Goal: Navigation & Orientation: Find specific page/section

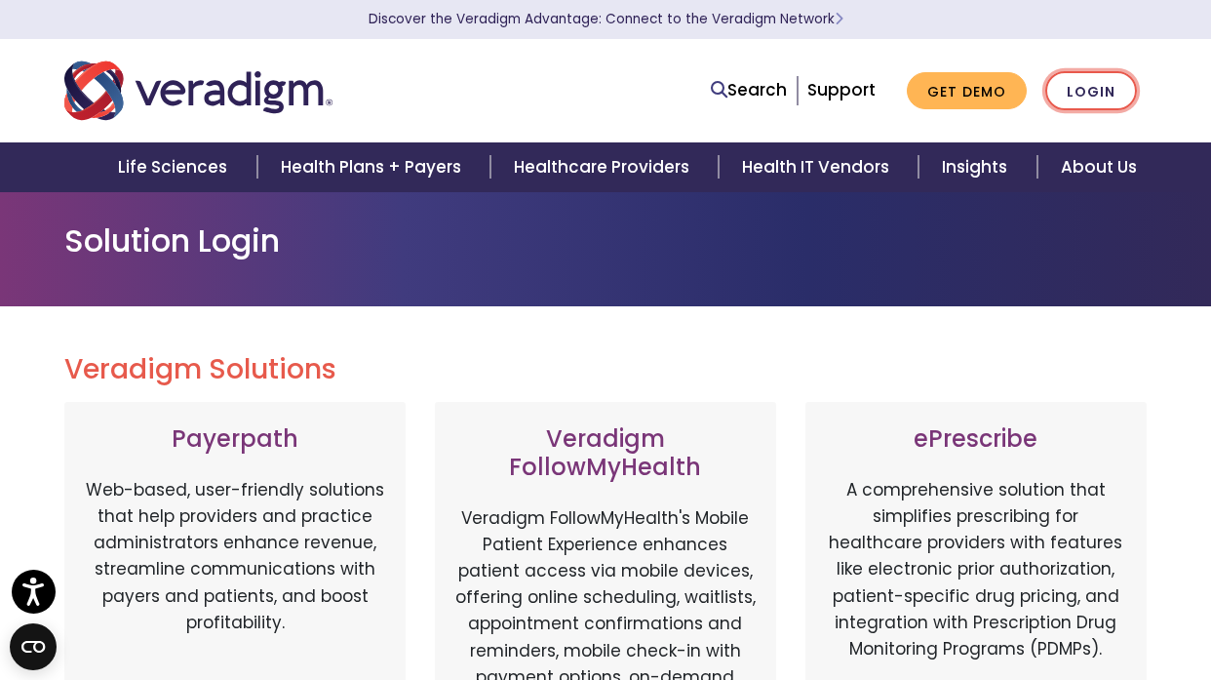
click at [1098, 98] on link "Login" at bounding box center [1091, 91] width 92 height 40
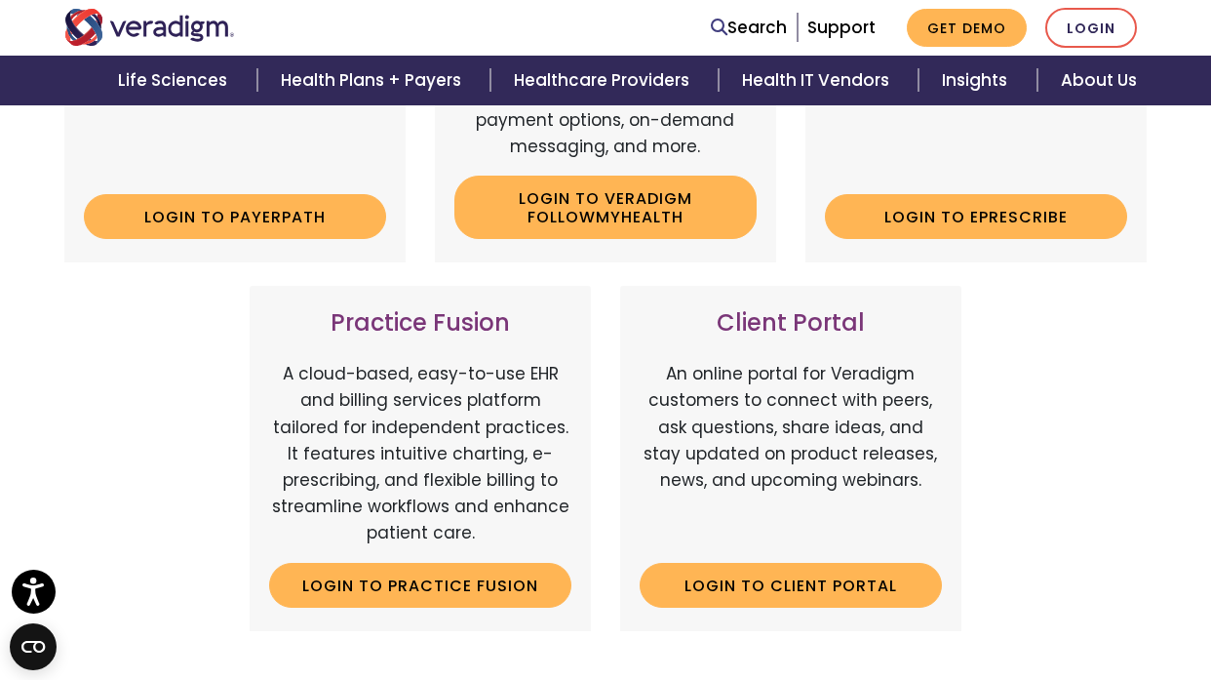
scroll to position [293, 0]
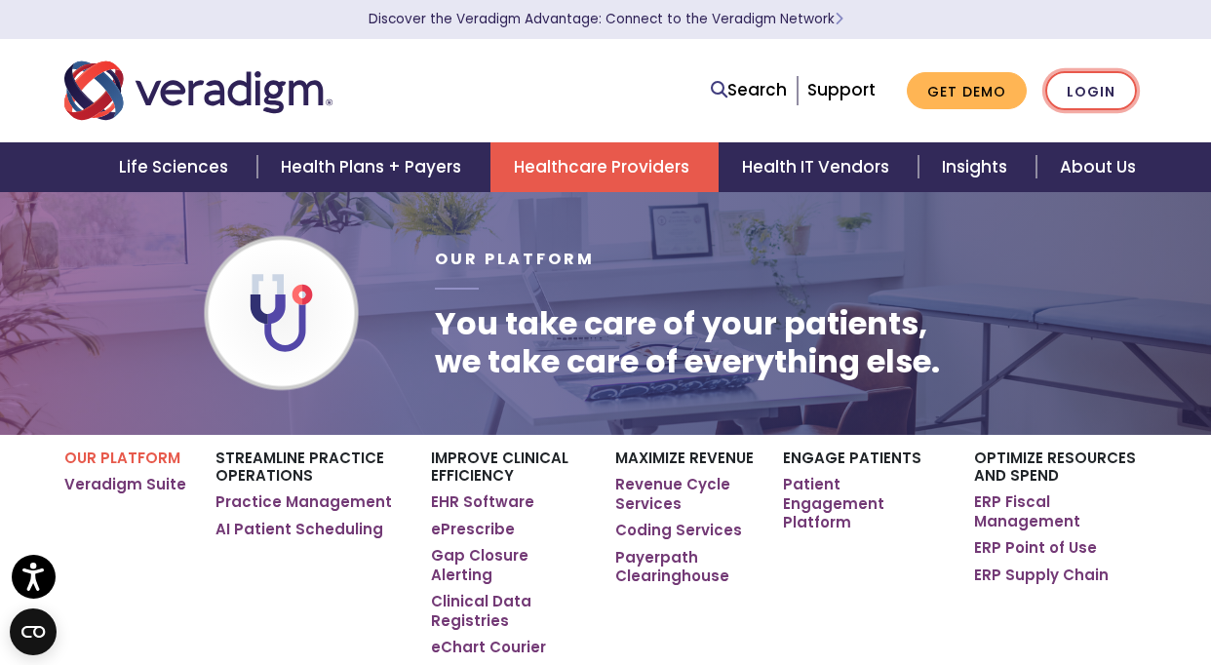
click at [1109, 92] on link "Login" at bounding box center [1091, 91] width 92 height 40
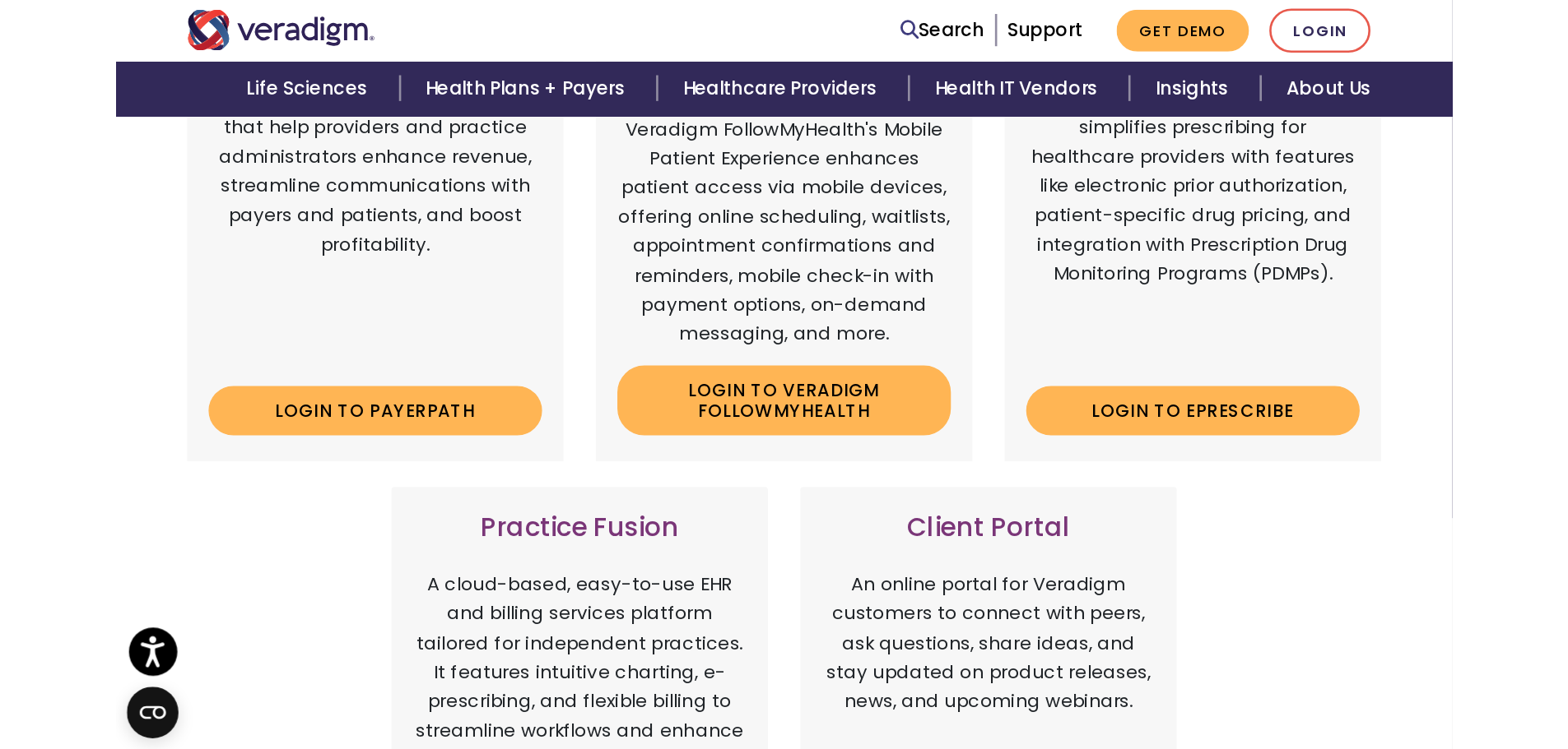
scroll to position [329, 0]
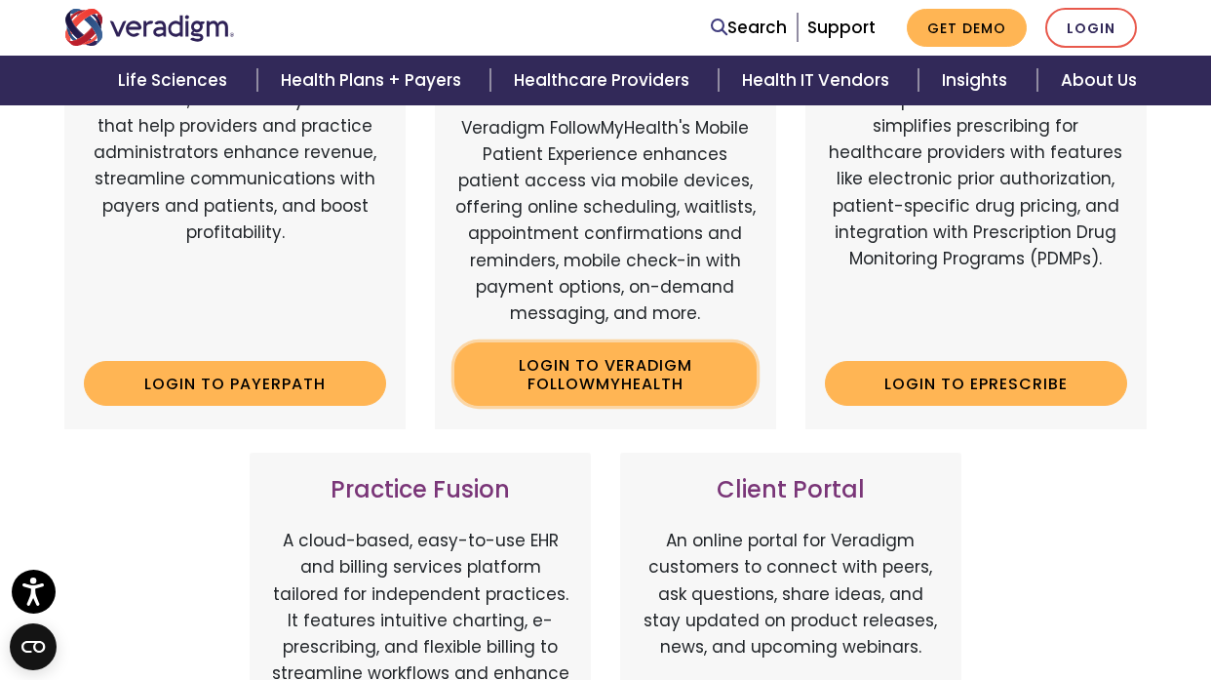
click at [667, 383] on link "Login to Veradigm FollowMyHealth" at bounding box center [605, 373] width 302 height 63
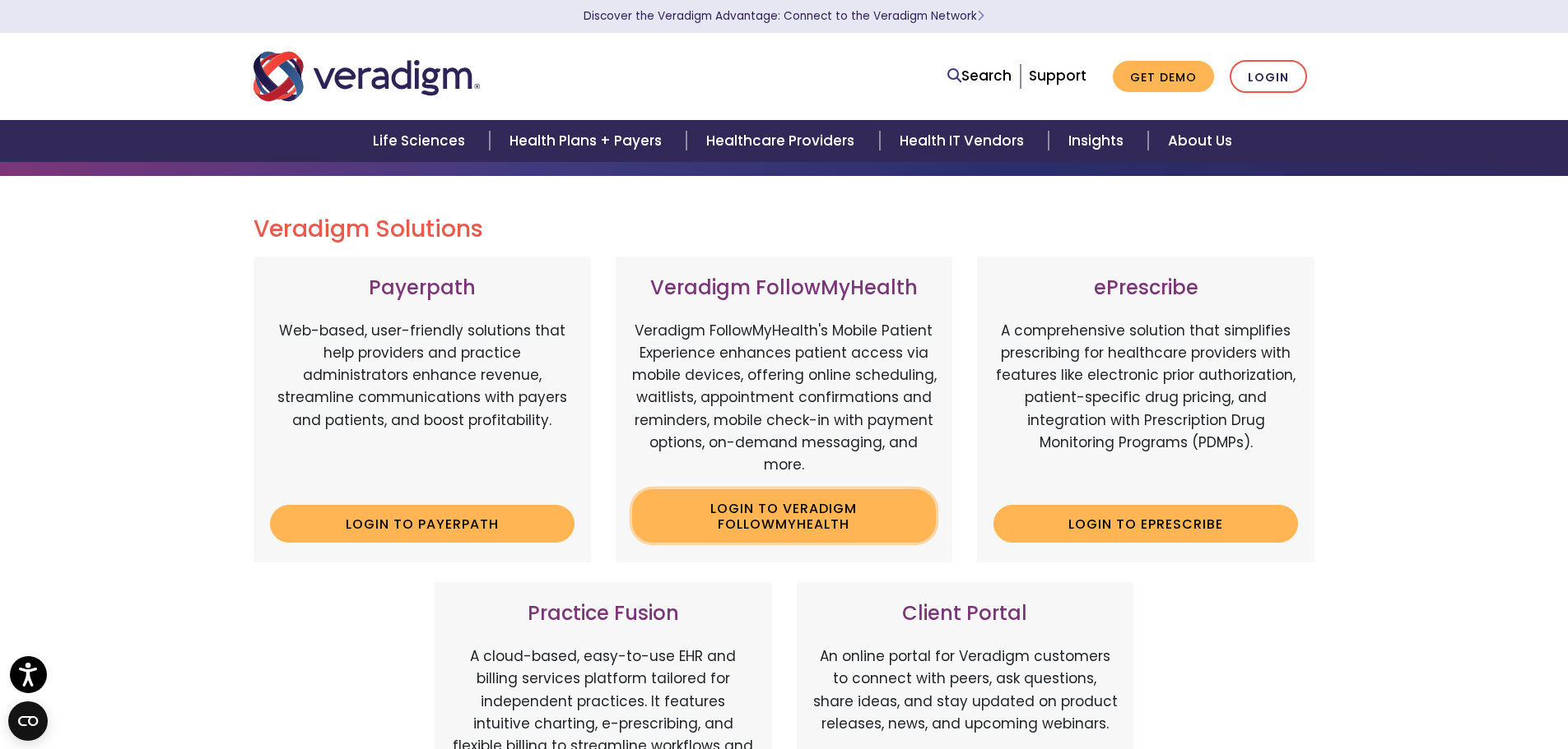
scroll to position [0, 0]
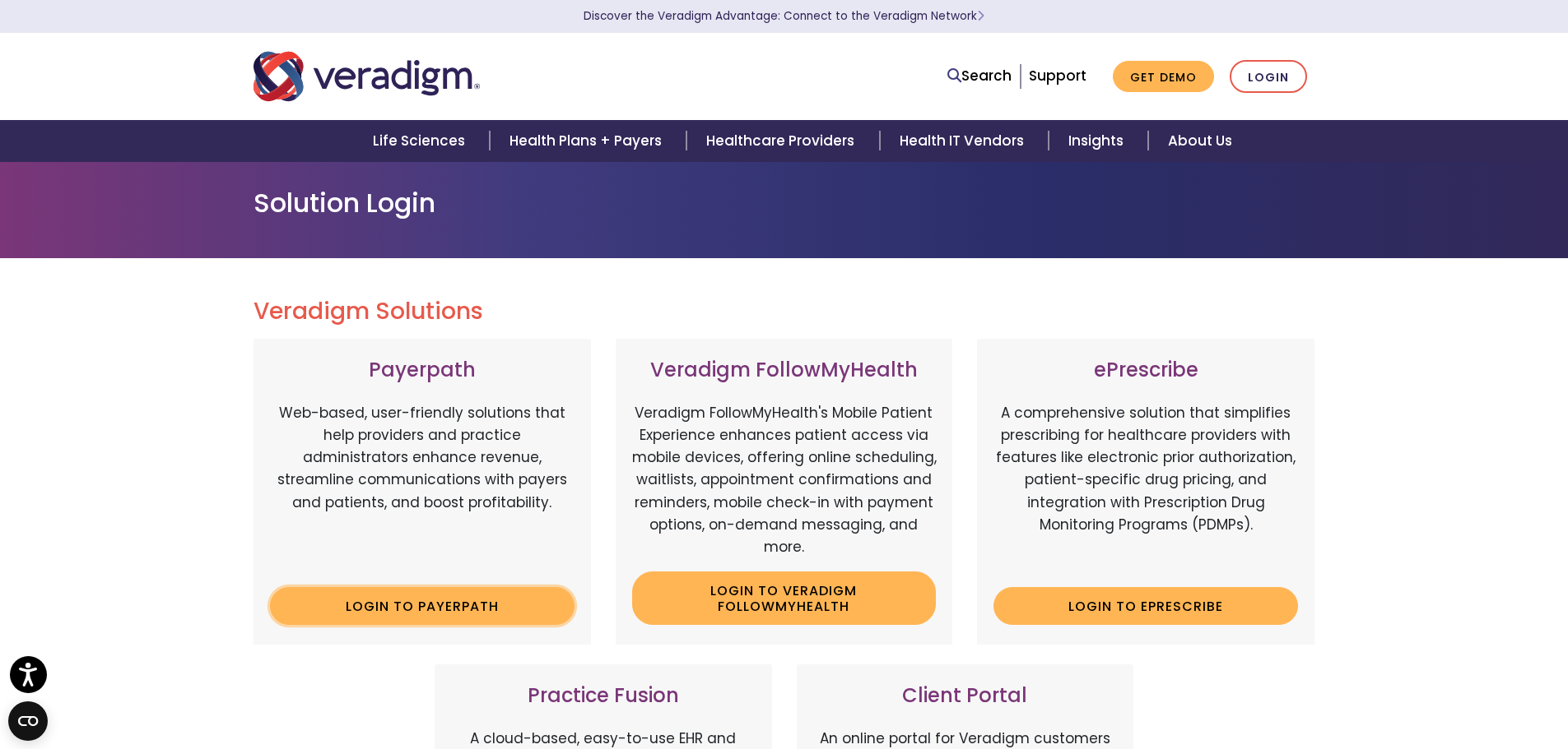
click at [411, 573] on link "Login to Payerpath" at bounding box center [422, 606] width 305 height 38
click at [1282, 79] on link "Login" at bounding box center [1268, 77] width 78 height 34
click at [1268, 76] on link "Login" at bounding box center [1268, 77] width 78 height 34
click at [800, 593] on link "Login to Veradigm FollowMyHealth" at bounding box center [784, 598] width 305 height 53
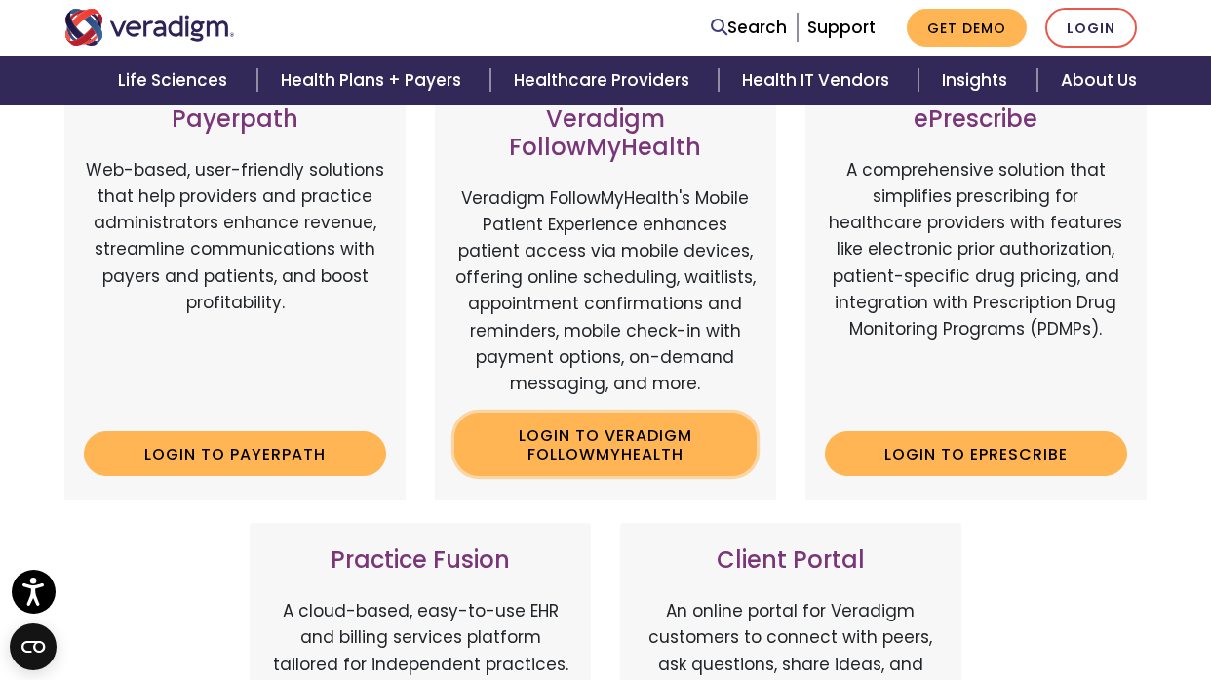
scroll to position [390, 0]
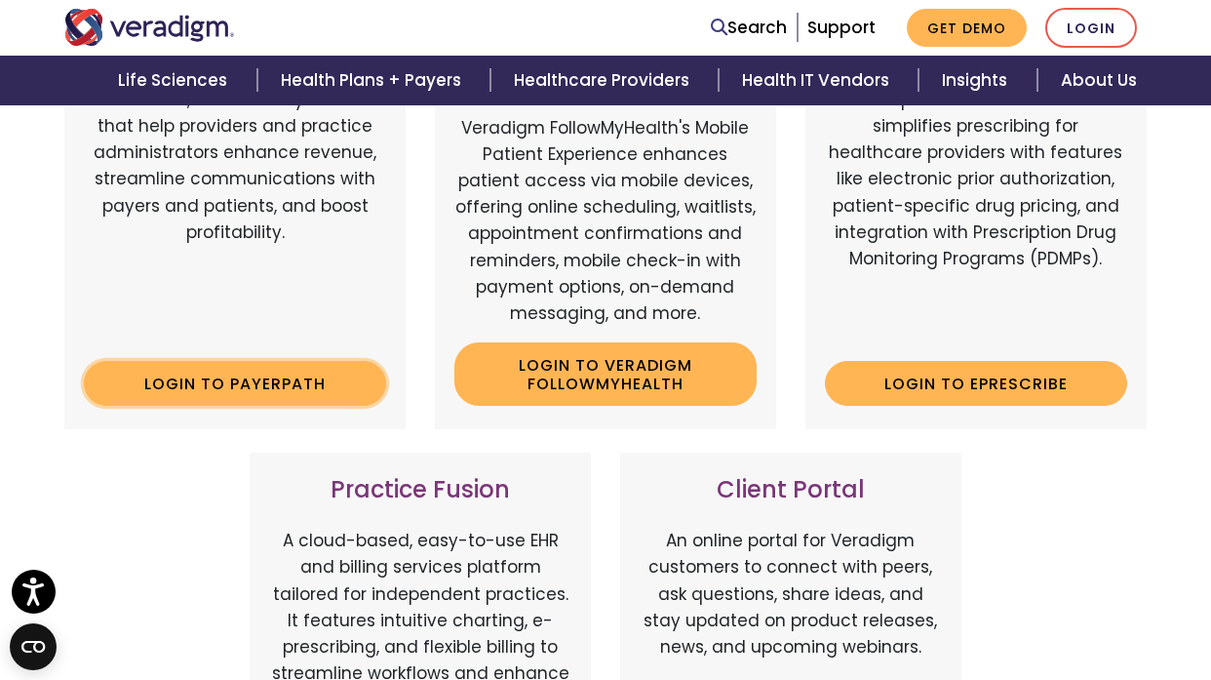
click at [249, 380] on link "Login to Payerpath" at bounding box center [235, 383] width 302 height 45
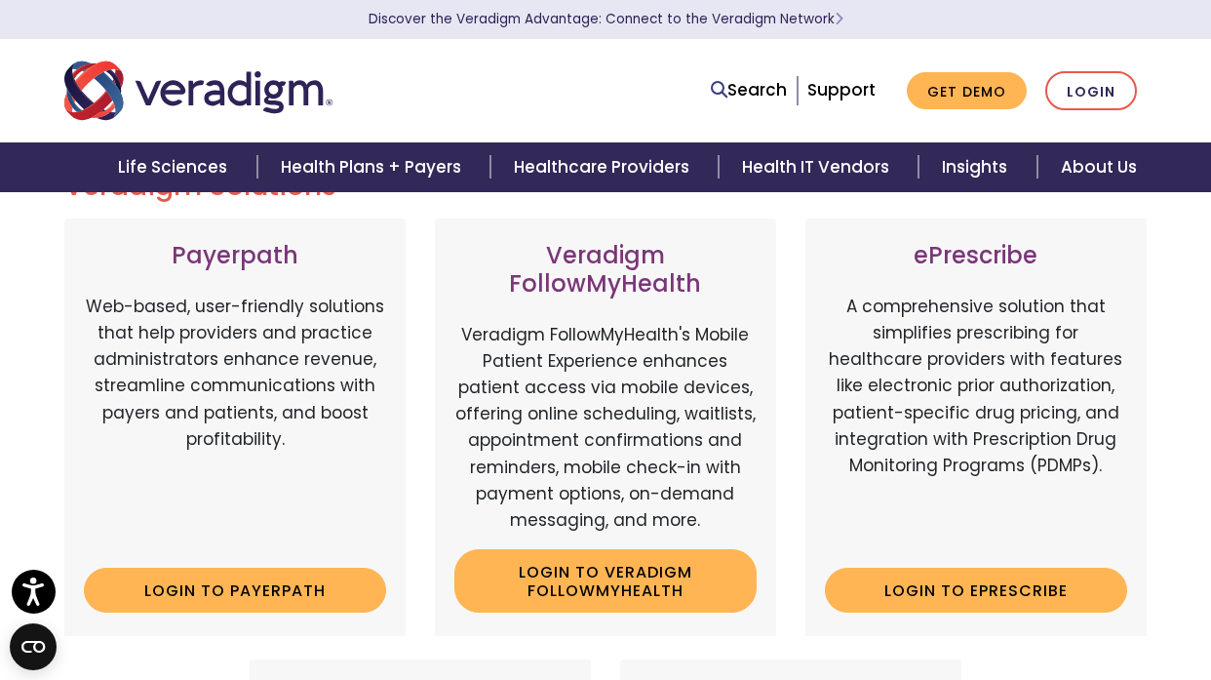
scroll to position [0, 0]
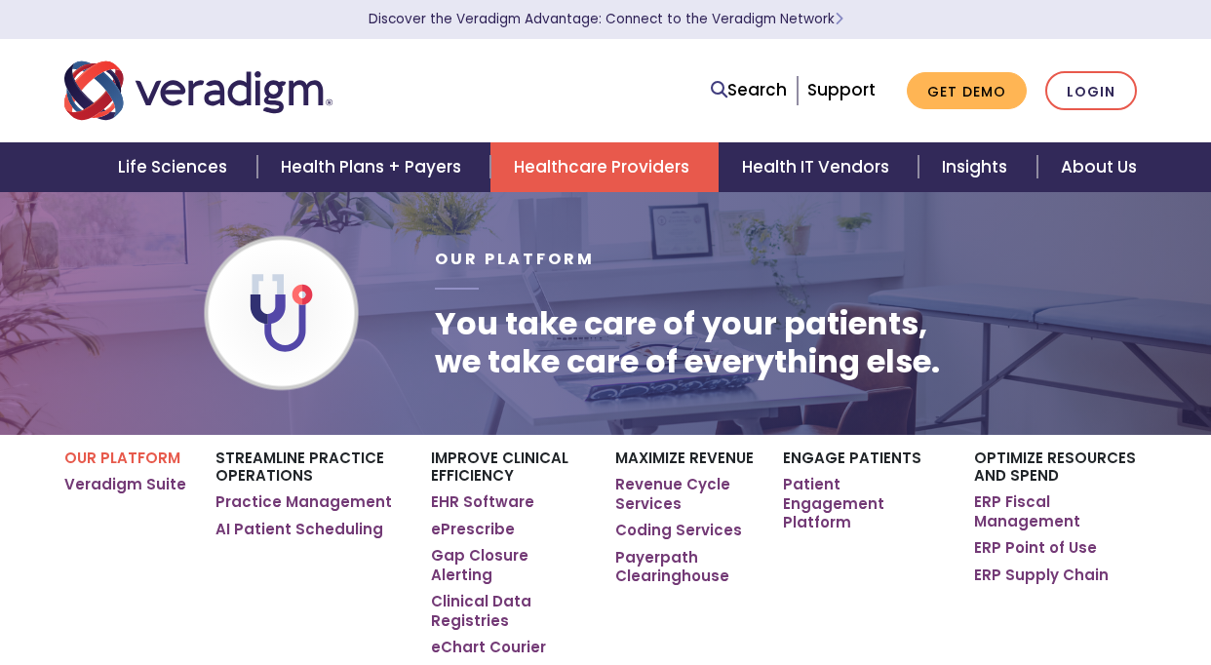
click at [1086, 69] on div "Search Support Get Demo Login" at bounding box center [606, 91] width 1112 height 64
click at [1084, 84] on link "Login" at bounding box center [1091, 91] width 92 height 40
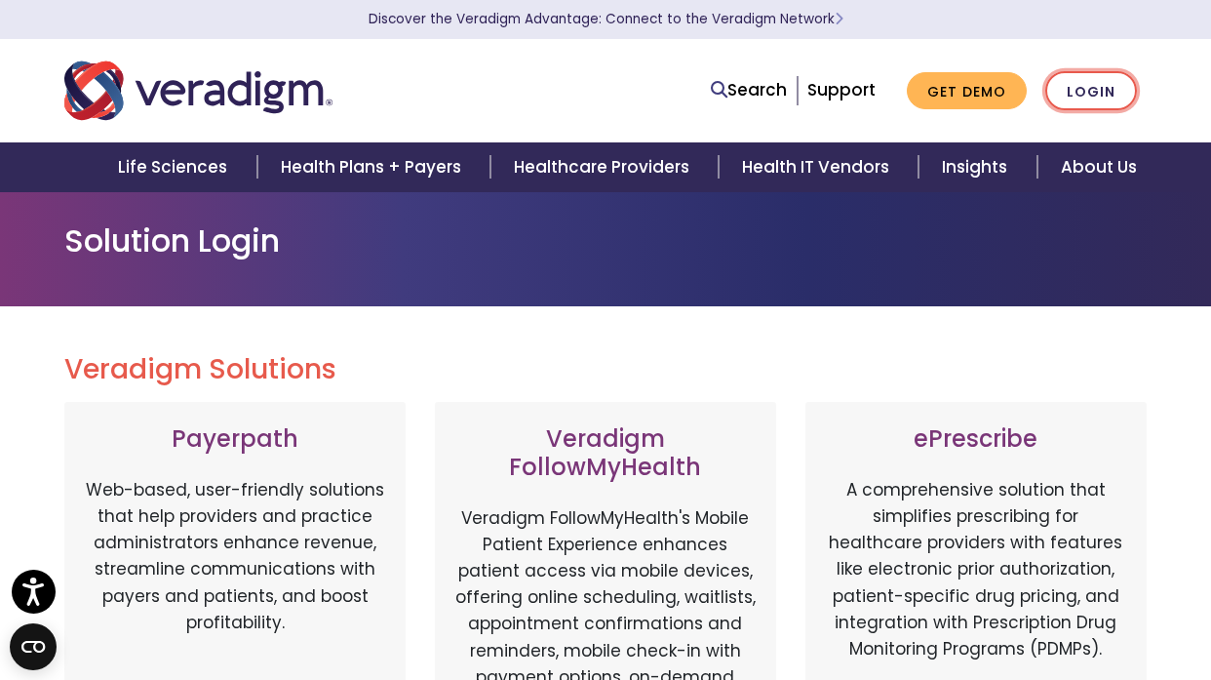
click at [1111, 95] on link "Login" at bounding box center [1091, 91] width 92 height 40
click at [1111, 90] on link "Login" at bounding box center [1091, 91] width 92 height 40
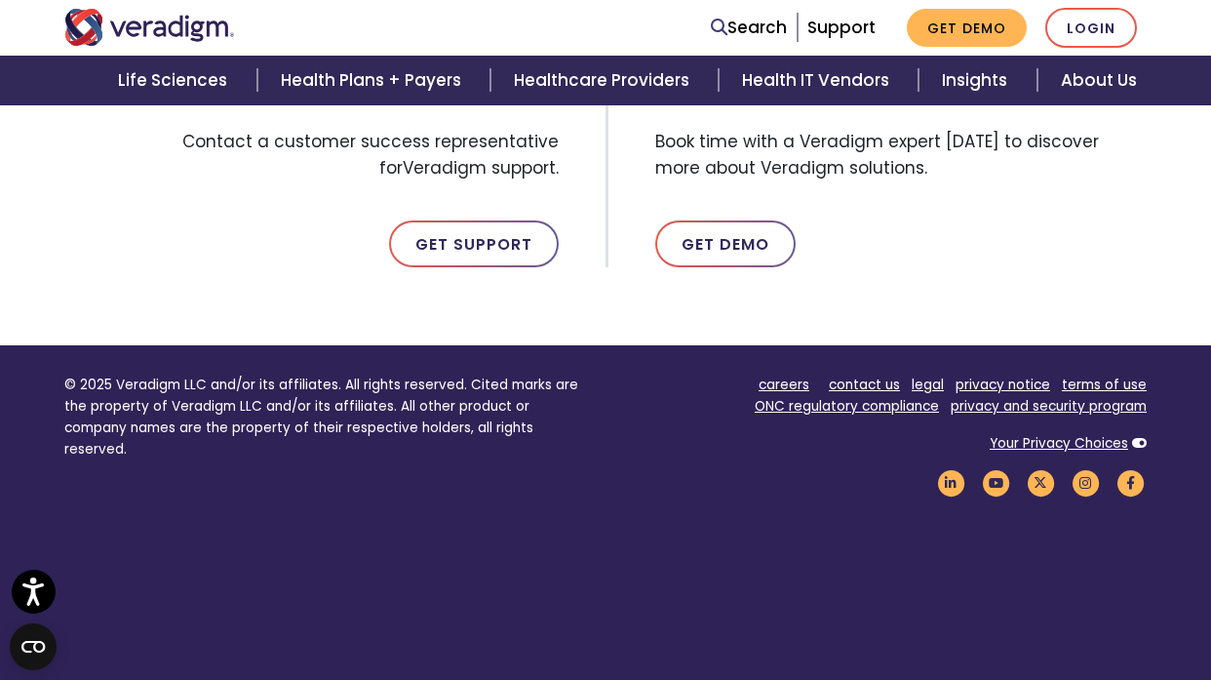
scroll to position [1294, 0]
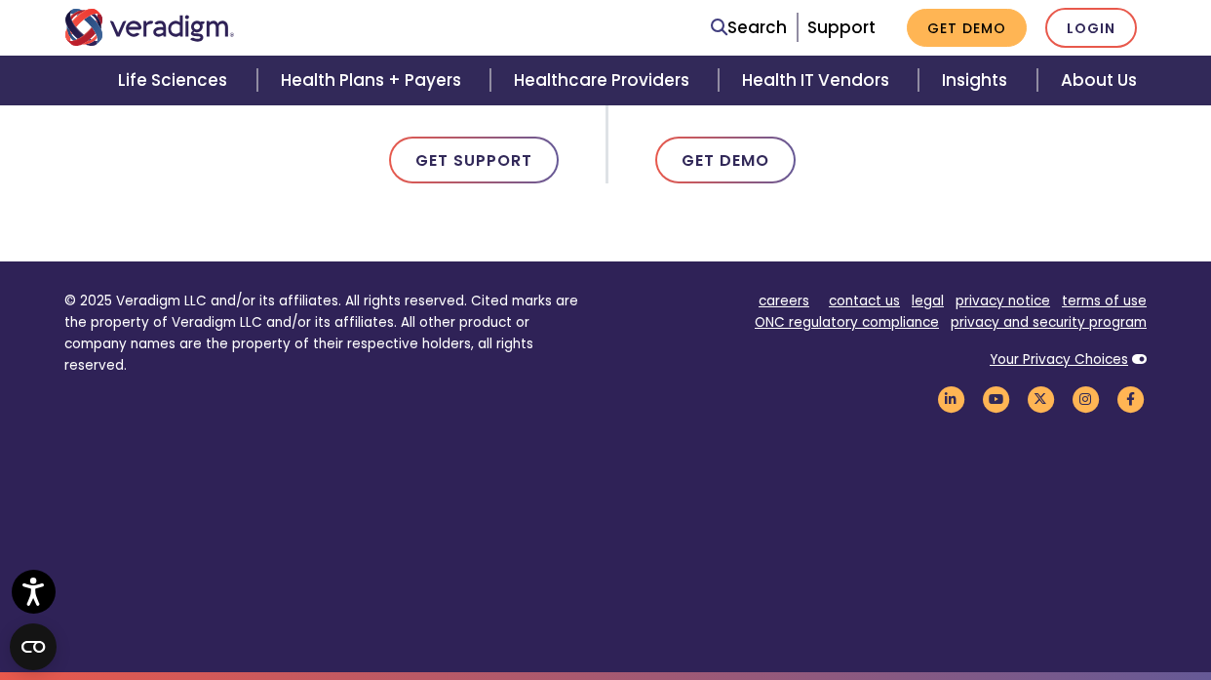
drag, startPoint x: 129, startPoint y: 178, endPoint x: 213, endPoint y: 151, distance: 88.2
click at [158, 171] on div "Support Are you looking for support? Contact a customer success representative …" at bounding box center [328, 70] width 556 height 228
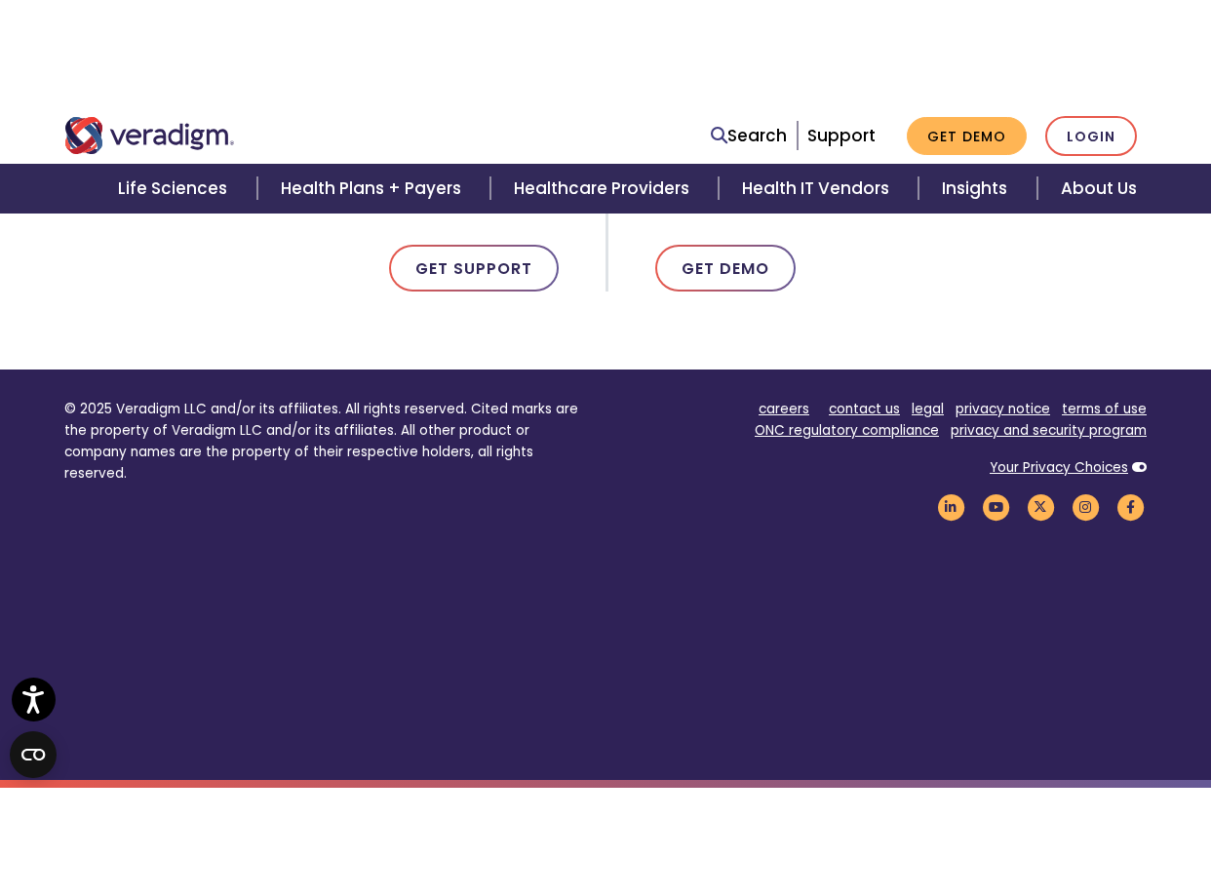
scroll to position [1078, 0]
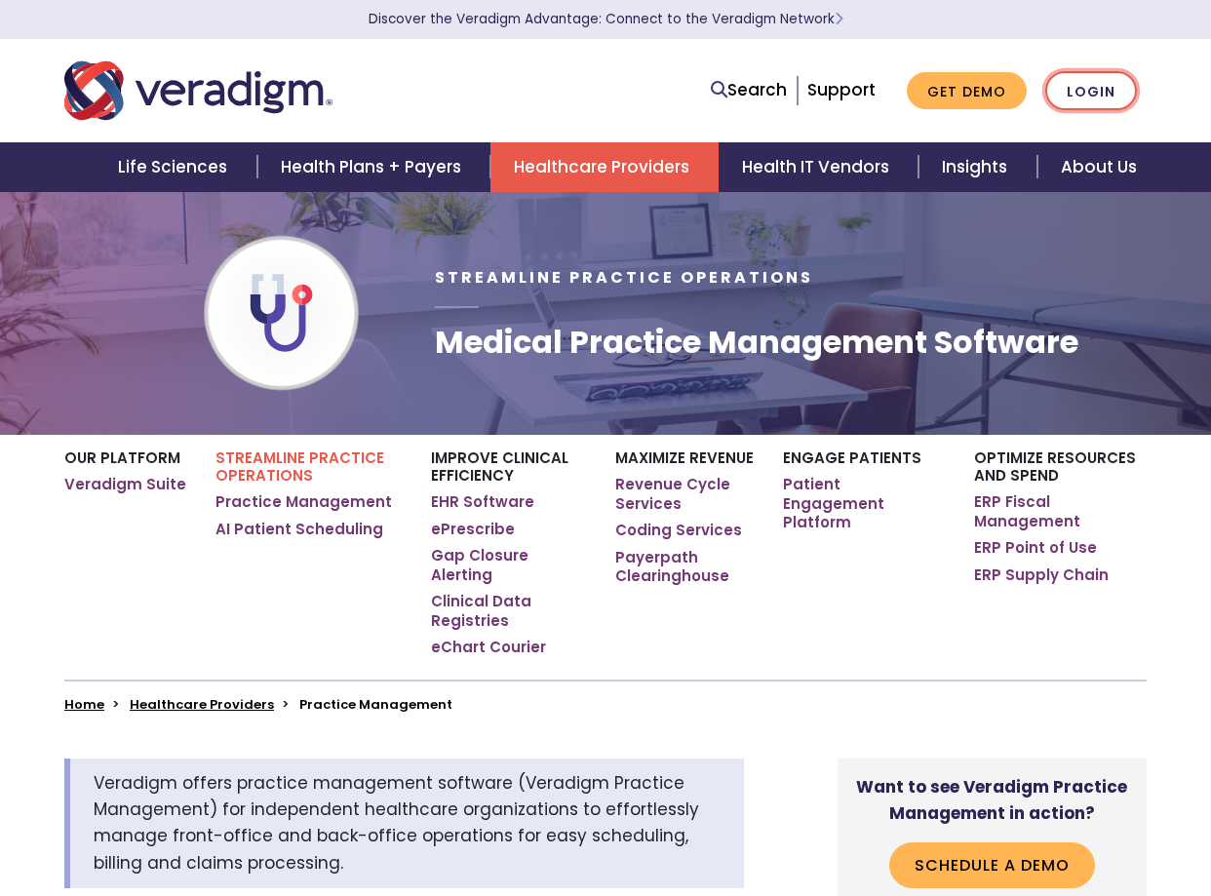
click at [1062, 95] on link "Login" at bounding box center [1091, 91] width 92 height 40
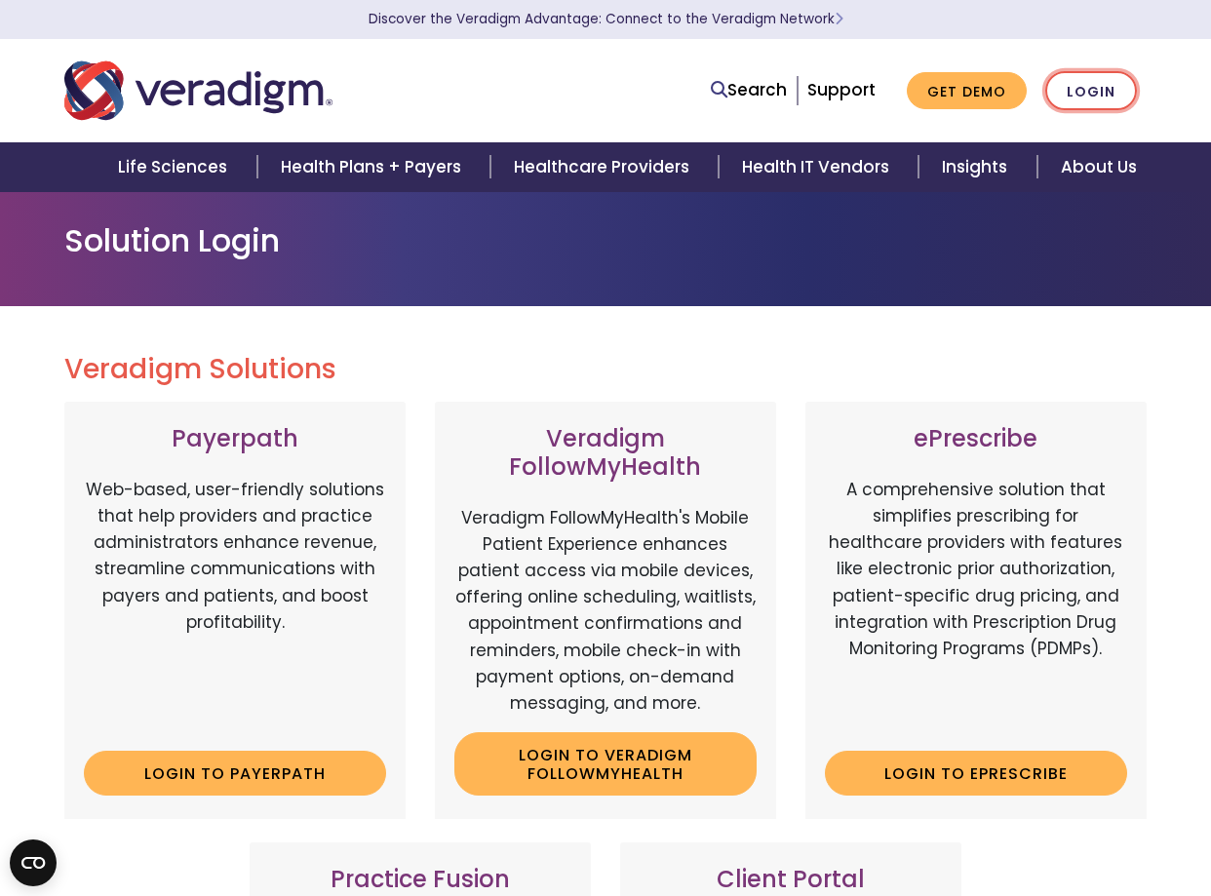
click at [1083, 104] on link "Login" at bounding box center [1091, 91] width 92 height 40
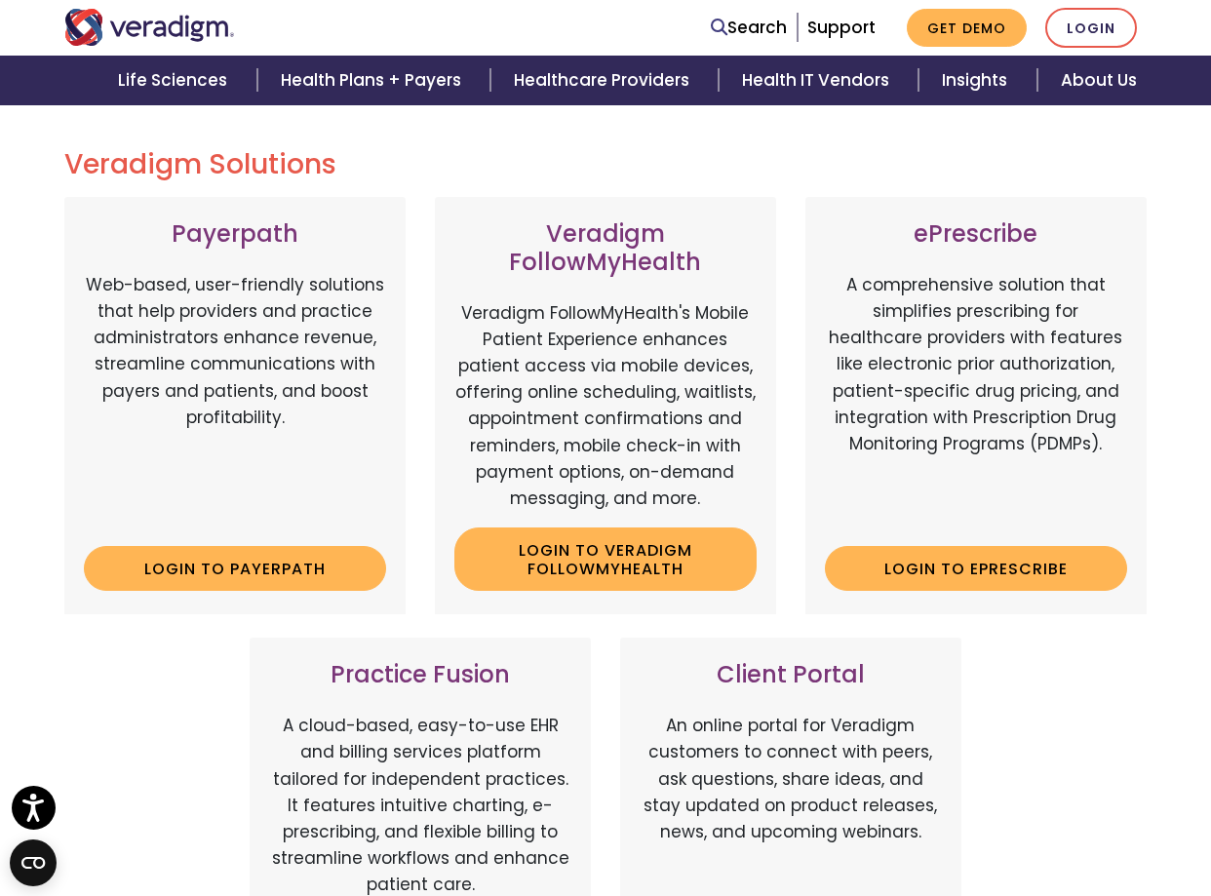
scroll to position [200, 0]
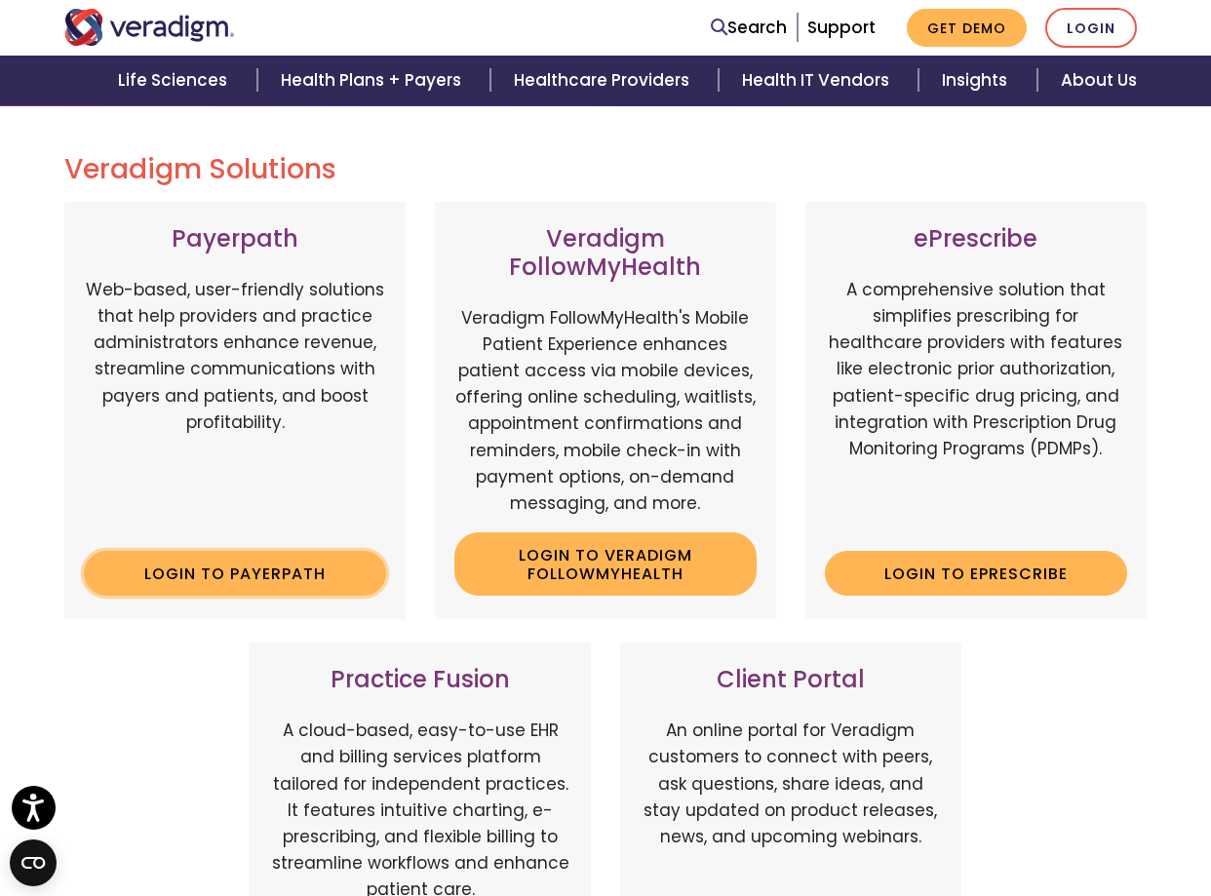
click at [251, 560] on link "Login to Payerpath" at bounding box center [235, 573] width 302 height 45
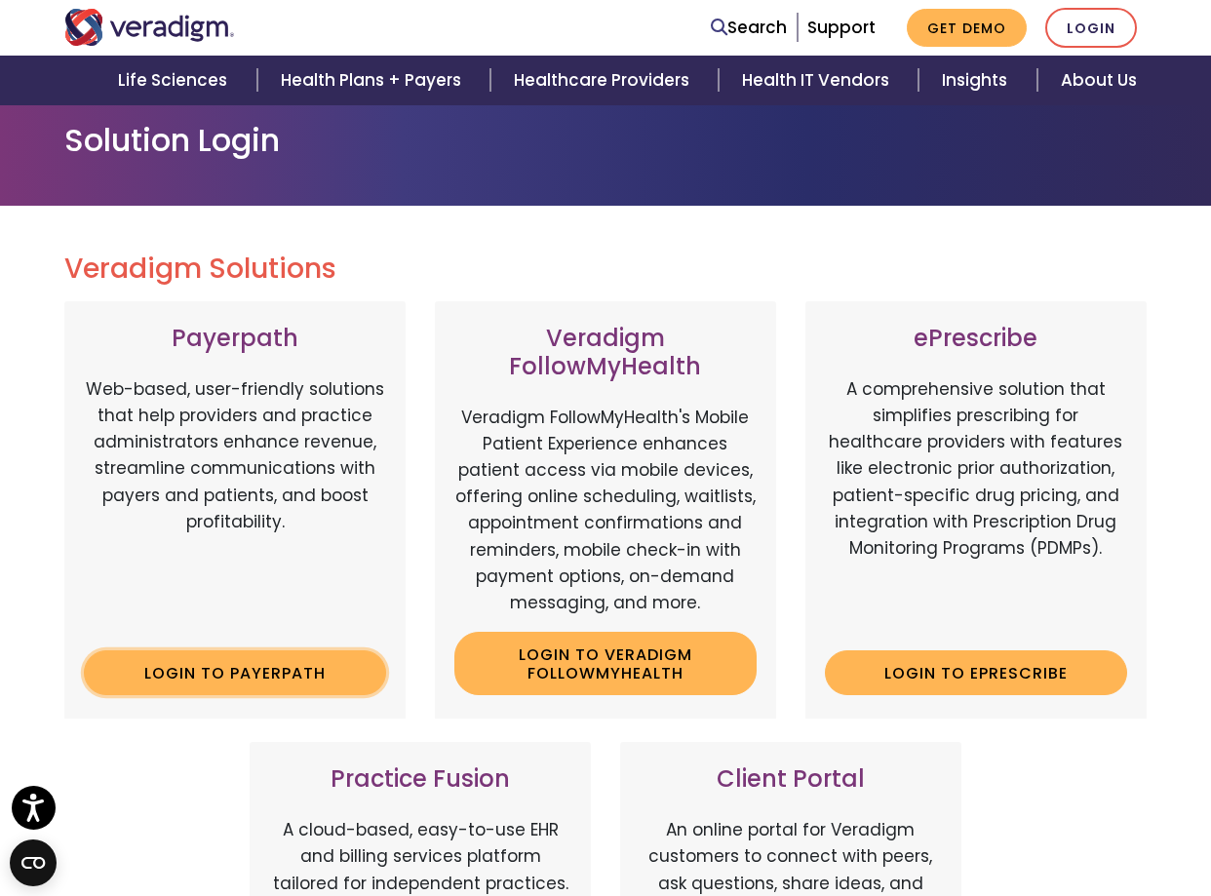
scroll to position [0, 0]
